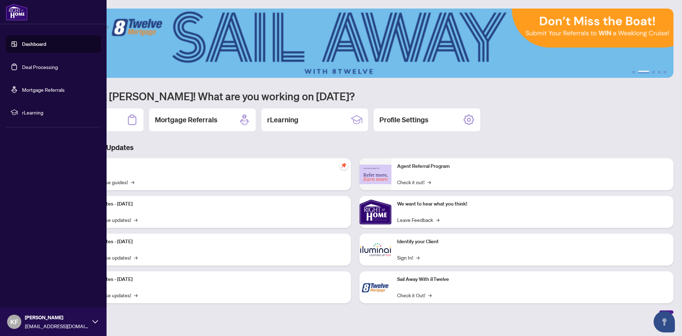
click at [22, 66] on link "Deal Processing" at bounding box center [40, 67] width 36 height 6
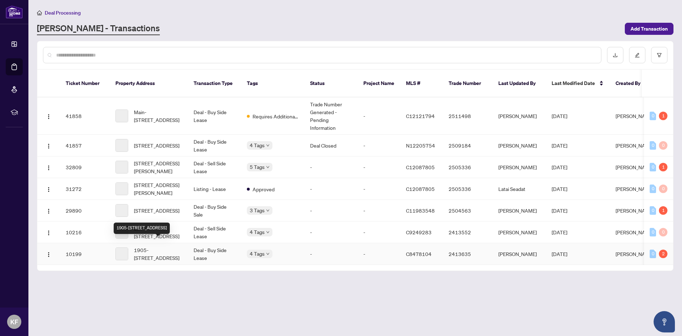
click at [160, 246] on span "1905-[STREET_ADDRESS]" at bounding box center [158, 254] width 48 height 16
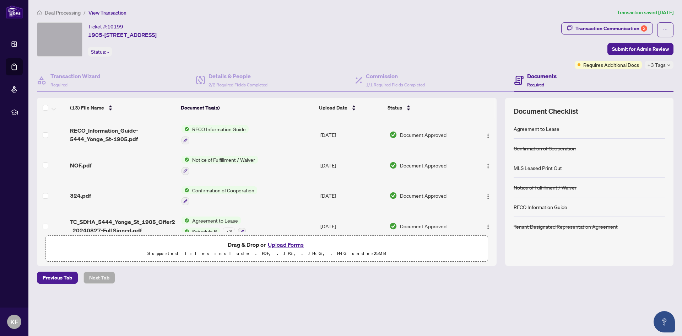
scroll to position [280, 0]
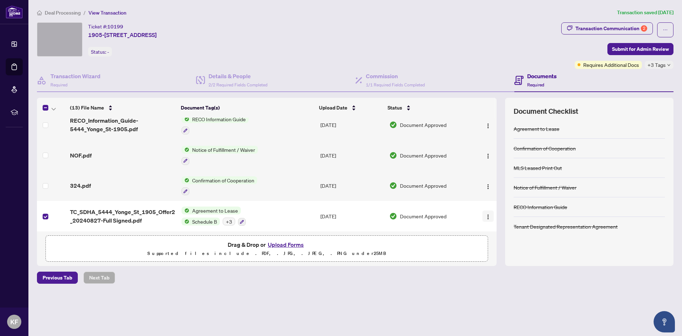
click at [486, 214] on img "button" at bounding box center [488, 217] width 6 height 6
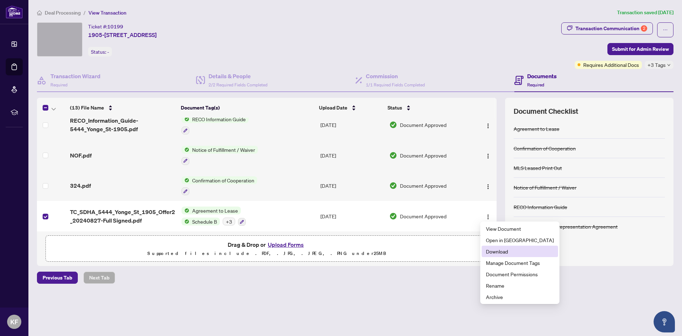
click at [497, 251] on span "Download" at bounding box center [520, 251] width 68 height 8
